Goal: Task Accomplishment & Management: Use online tool/utility

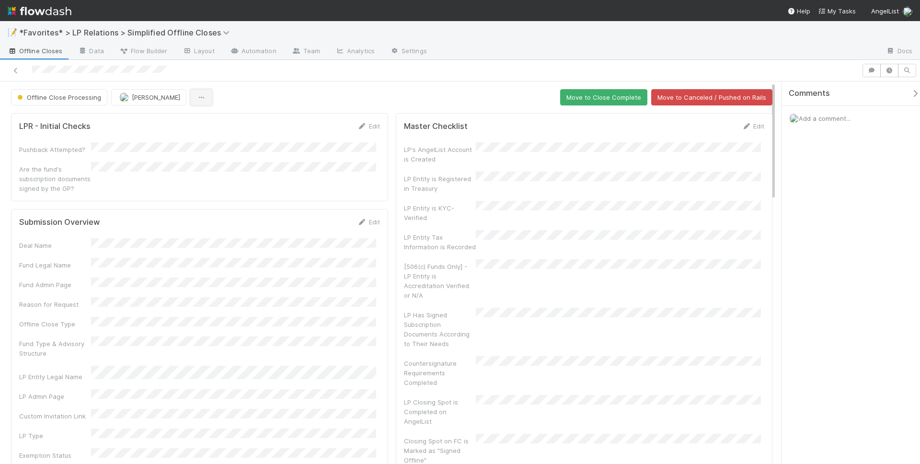
click at [190, 90] on button "button" at bounding box center [201, 97] width 22 height 16
click at [607, 98] on button "Move to Close Complete" at bounding box center [603, 97] width 87 height 16
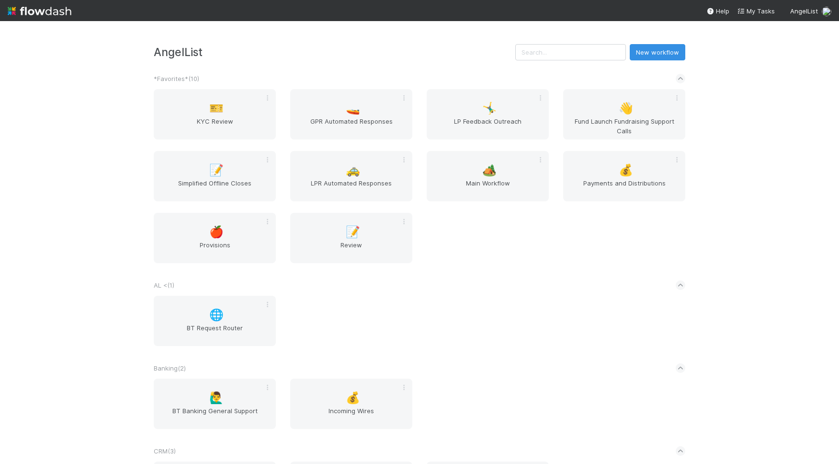
click at [764, 137] on div "AngelList New workflow *Favorites* ( 10 ) 🎫 KYC Review 🚤 GPR Automated Response…" at bounding box center [419, 242] width 839 height 443
